Goal: Task Accomplishment & Management: Complete application form

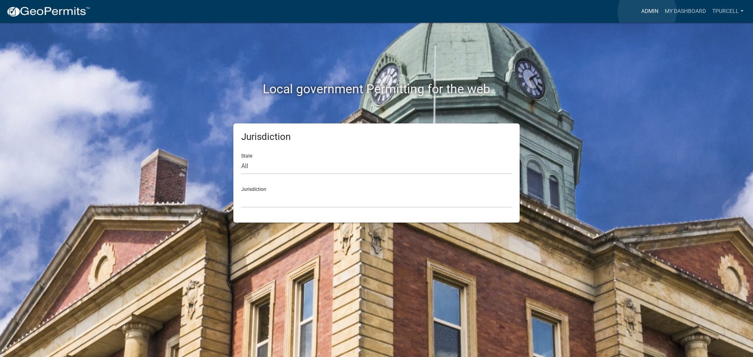
click at [647, 12] on link "Admin" at bounding box center [650, 11] width 24 height 15
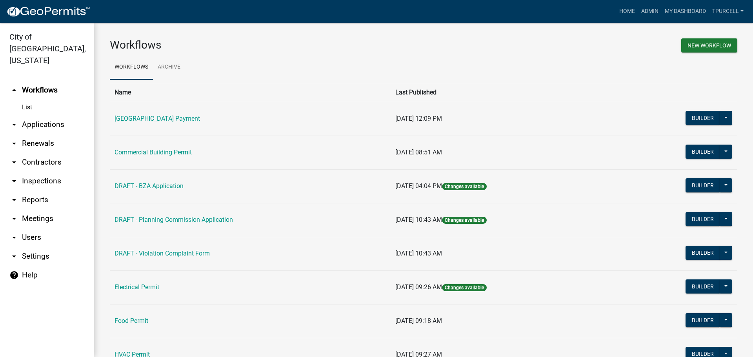
click at [33, 115] on link "arrow_drop_down Applications" at bounding box center [47, 124] width 94 height 19
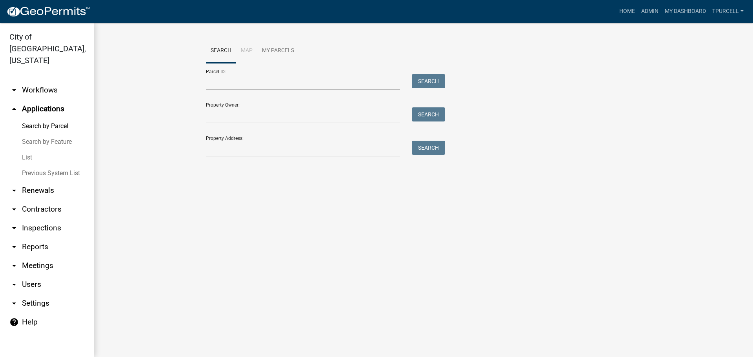
drag, startPoint x: 27, startPoint y: 145, endPoint x: 34, endPoint y: 146, distance: 7.5
click at [27, 150] on link "List" at bounding box center [47, 158] width 94 height 16
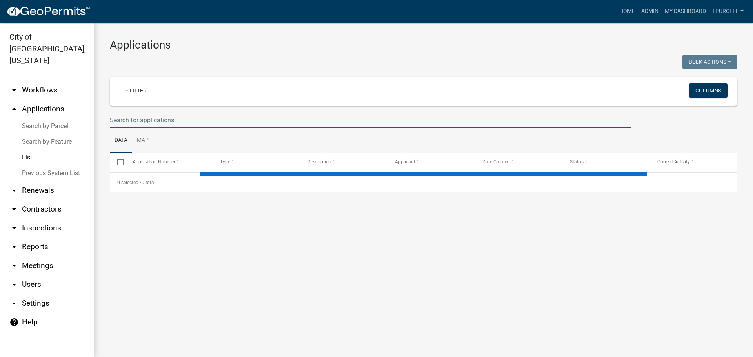
click at [162, 126] on input "text" at bounding box center [370, 120] width 521 height 16
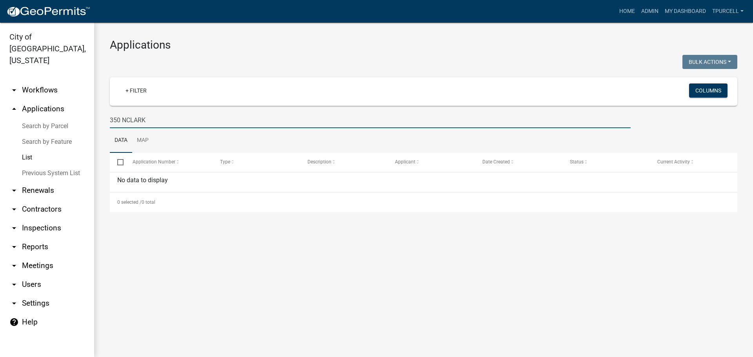
click at [130, 120] on input "350 NCLARK" at bounding box center [370, 120] width 521 height 16
click at [126, 120] on input "350 NCLARK" at bounding box center [370, 120] width 521 height 16
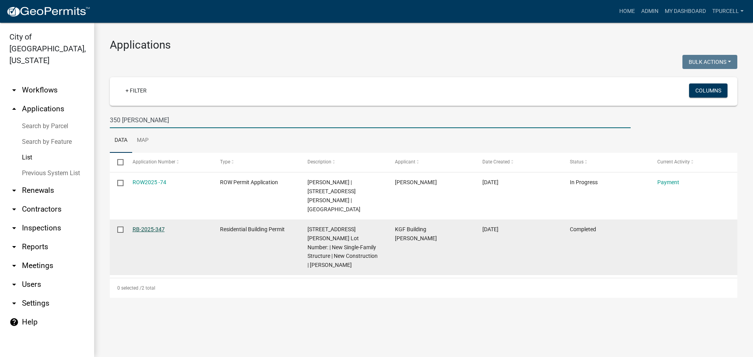
type input "350 CLARK"
click at [156, 226] on link "RB-2025-347" at bounding box center [149, 229] width 32 height 6
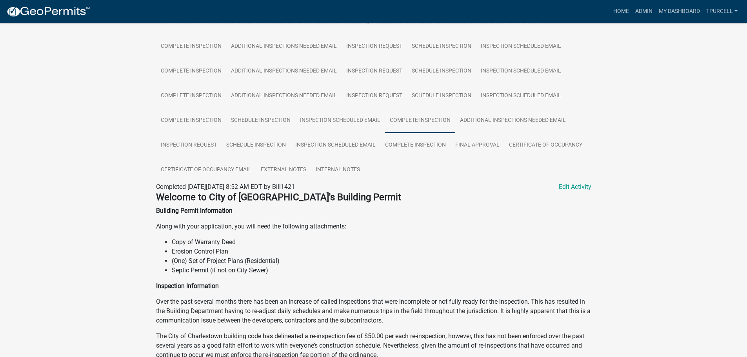
scroll to position [314, 0]
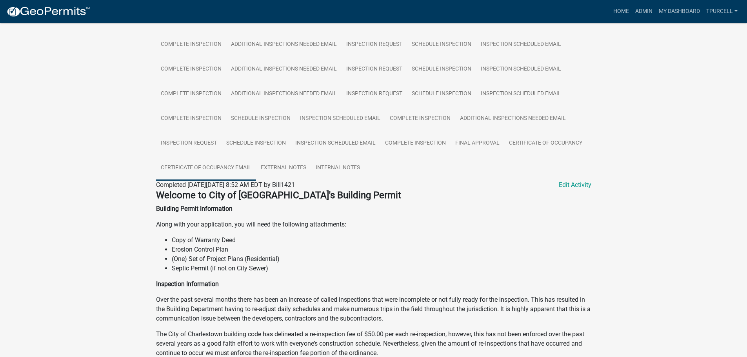
click at [236, 169] on link "Certificate of Occupancy Email" at bounding box center [206, 168] width 100 height 25
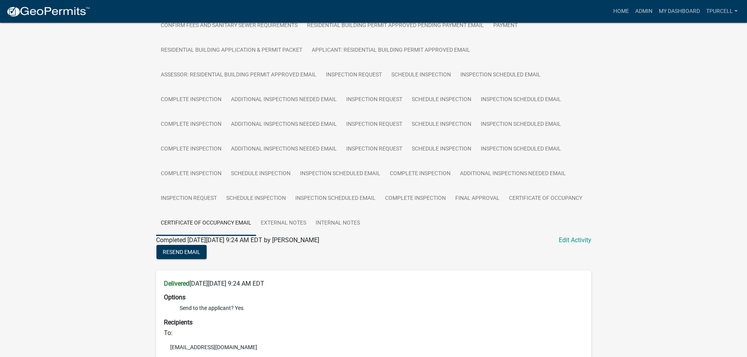
scroll to position [271, 0]
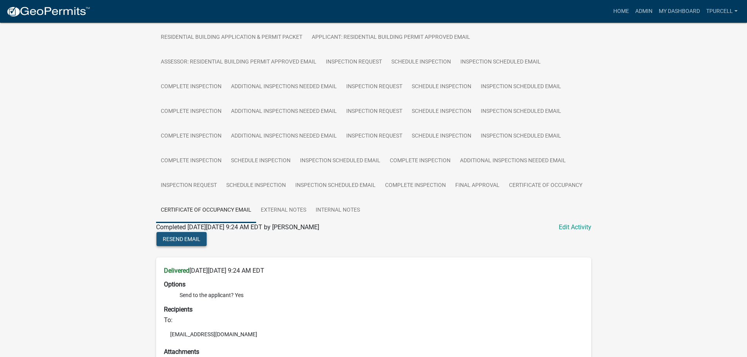
click at [190, 238] on span "Resend Email" at bounding box center [182, 239] width 38 height 6
click at [180, 239] on span "Resend Email" at bounding box center [182, 239] width 38 height 6
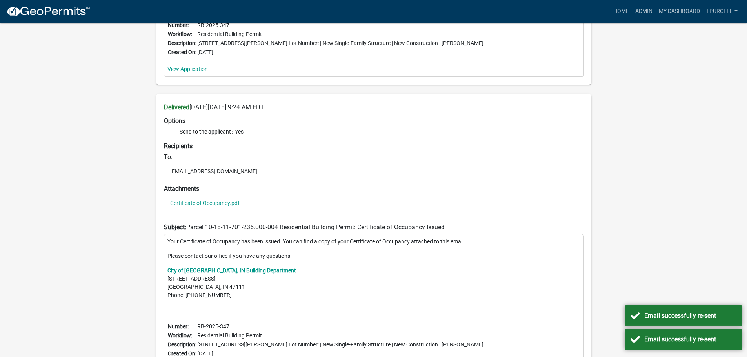
scroll to position [1110, 0]
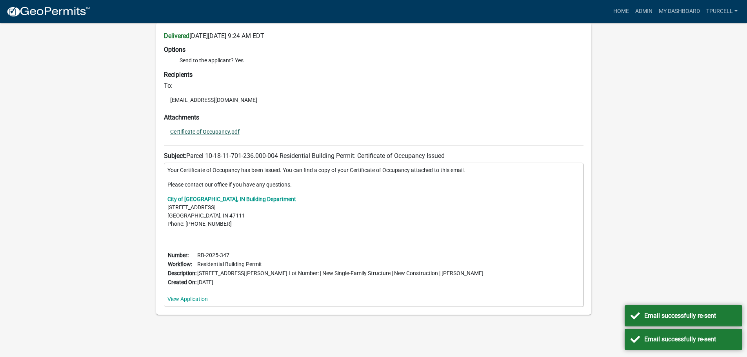
click at [216, 129] on link "Certificate of Occupancy.pdf" at bounding box center [204, 131] width 69 height 5
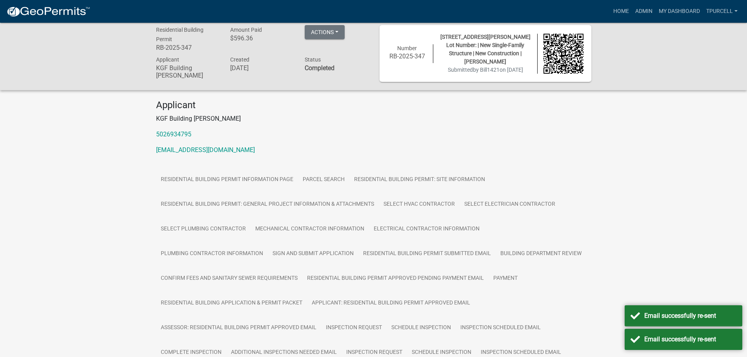
scroll to position [0, 0]
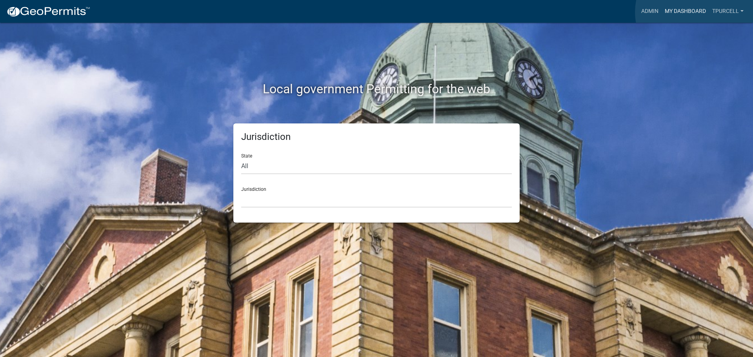
click at [695, 12] on link "My Dashboard" at bounding box center [685, 11] width 47 height 15
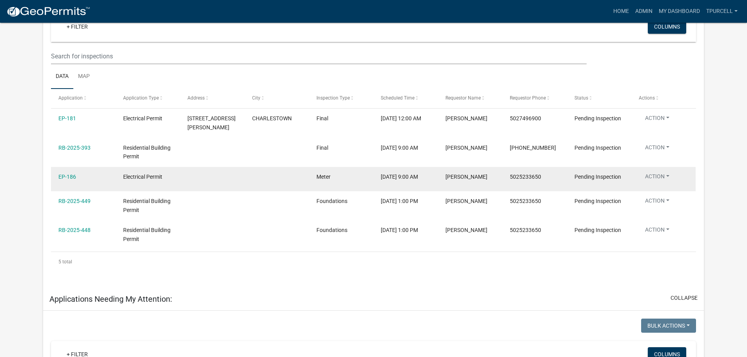
scroll to position [379, 0]
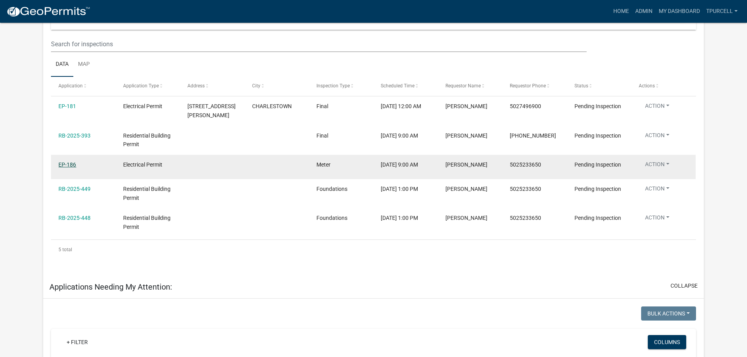
click at [66, 162] on link "EP-186" at bounding box center [67, 165] width 18 height 6
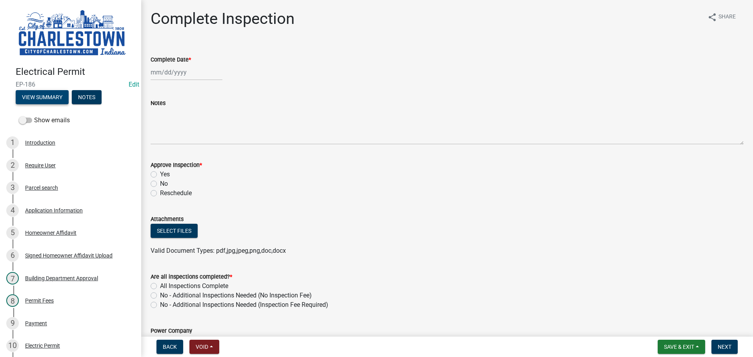
click at [52, 95] on button "View Summary" at bounding box center [42, 97] width 53 height 14
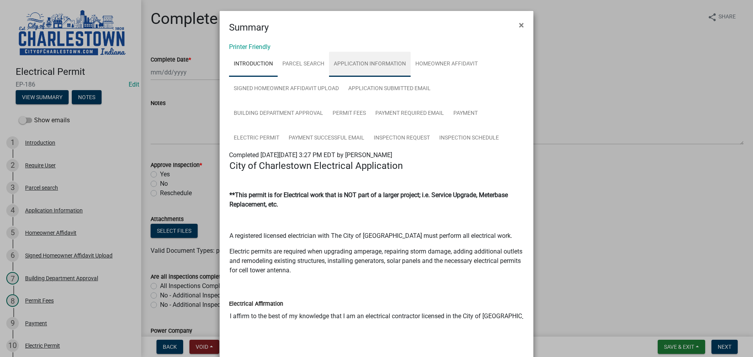
click at [367, 63] on link "Application Information" at bounding box center [370, 64] width 82 height 25
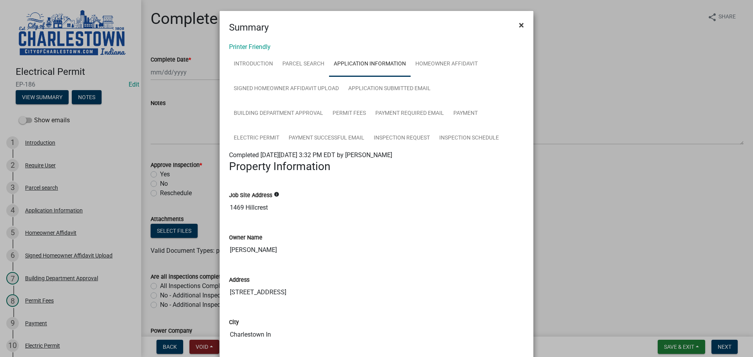
click at [519, 24] on span "×" at bounding box center [521, 25] width 5 height 11
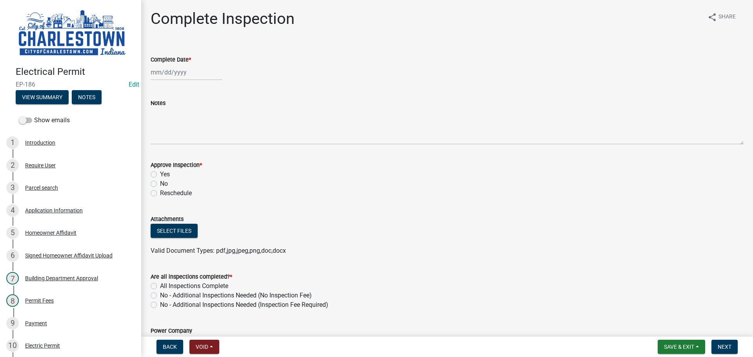
select select "10"
select select "2025"
click at [187, 76] on div "[PERSON_NAME] Feb Mar Apr [PERSON_NAME][DATE] Oct Nov [DATE] 1526 1527 1528 152…" at bounding box center [187, 72] width 72 height 16
click at [210, 127] on div "10" at bounding box center [208, 126] width 13 height 13
type input "[DATE]"
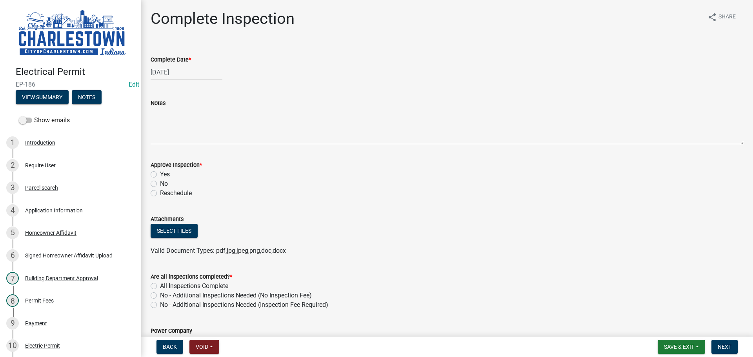
click at [160, 176] on label "Yes" at bounding box center [165, 174] width 10 height 9
click at [160, 175] on input "Yes" at bounding box center [162, 172] width 5 height 5
radio input "true"
click at [160, 283] on label "All Inspections Complete" at bounding box center [194, 286] width 68 height 9
click at [160, 283] on input "All Inspections Complete" at bounding box center [162, 284] width 5 height 5
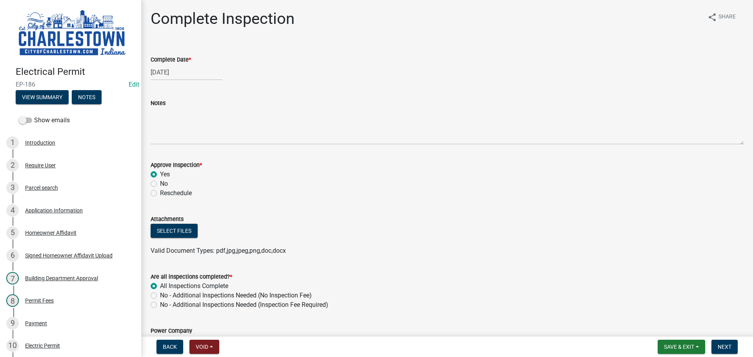
radio input "true"
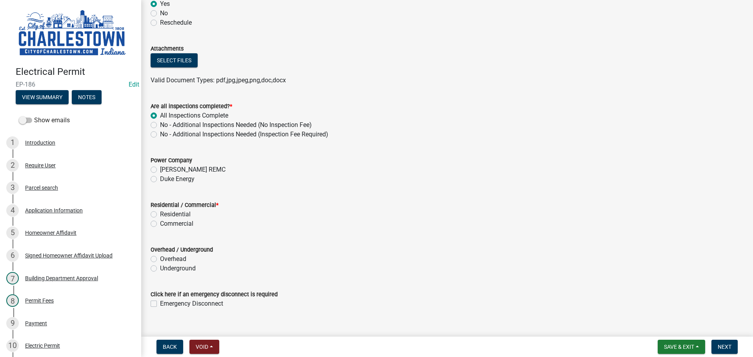
scroll to position [183, 0]
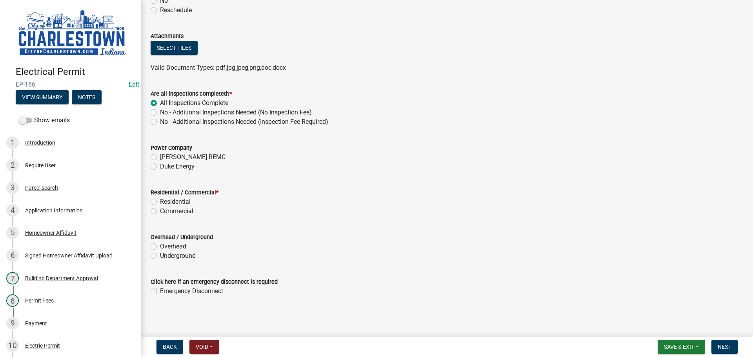
click at [160, 169] on label "Duke Energy" at bounding box center [177, 166] width 35 height 9
click at [160, 167] on input "Duke Energy" at bounding box center [162, 164] width 5 height 5
radio input "true"
click at [160, 201] on label "Residential" at bounding box center [175, 201] width 31 height 9
click at [160, 201] on input "Residential" at bounding box center [162, 199] width 5 height 5
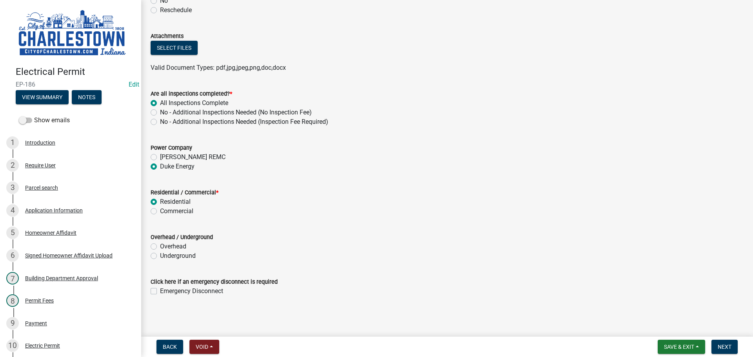
radio input "true"
drag, startPoint x: 153, startPoint y: 258, endPoint x: 157, endPoint y: 255, distance: 5.0
click at [160, 257] on label "Underground" at bounding box center [178, 255] width 36 height 9
click at [160, 257] on input "Underground" at bounding box center [162, 253] width 5 height 5
radio input "true"
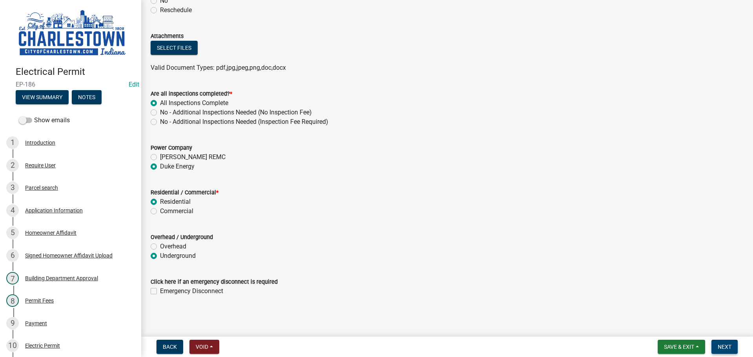
click at [725, 346] on span "Next" at bounding box center [725, 347] width 14 height 6
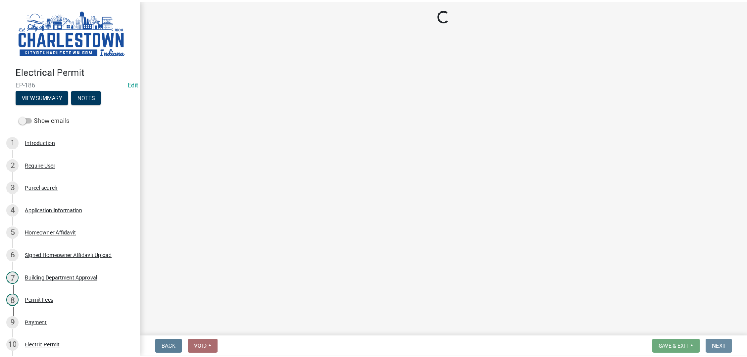
scroll to position [0, 0]
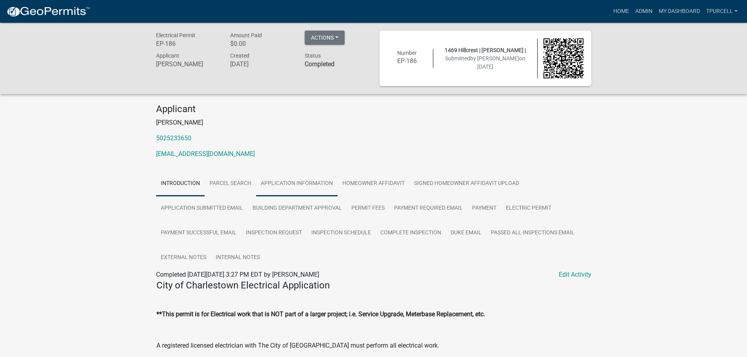
click at [319, 181] on link "Application Information" at bounding box center [297, 183] width 82 height 25
